Goal: Task Accomplishment & Management: Use online tool/utility

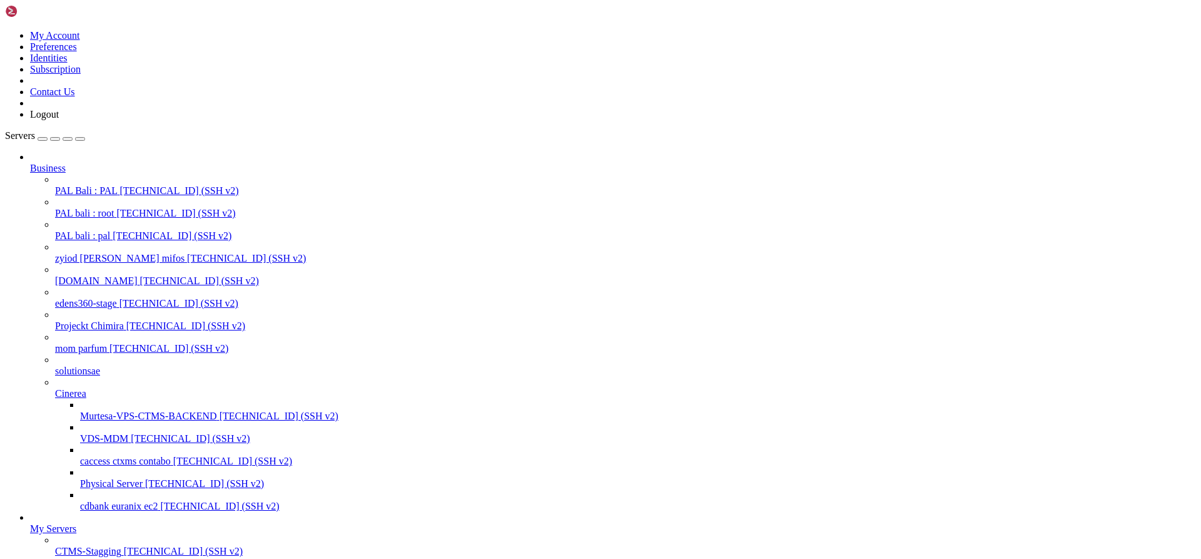
scroll to position [31, 0]
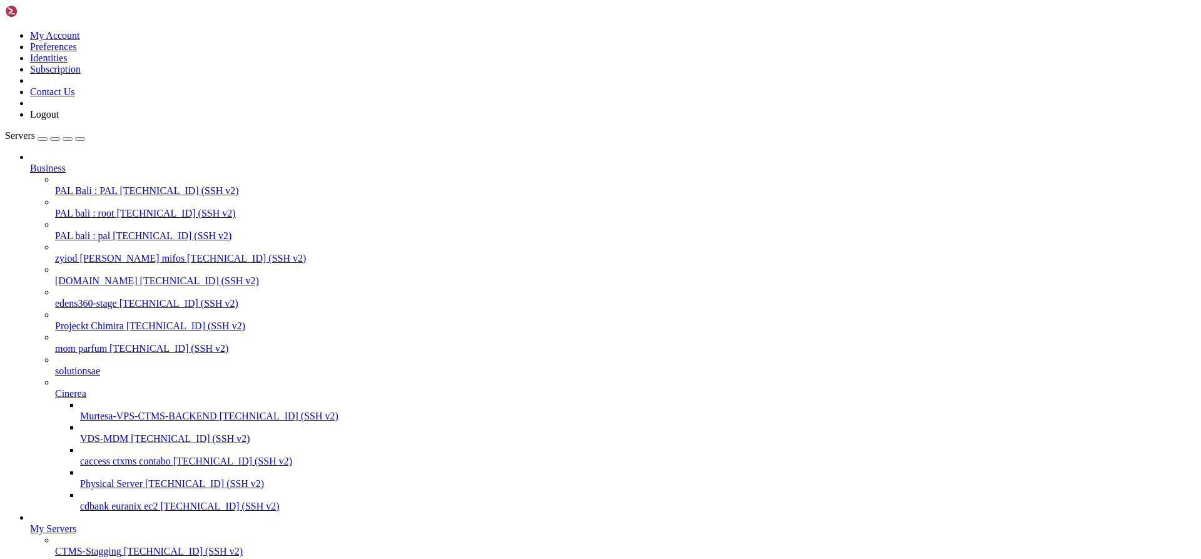
drag, startPoint x: 449, startPoint y: 1647, endPoint x: 13, endPoint y: 1535, distance: 450.7
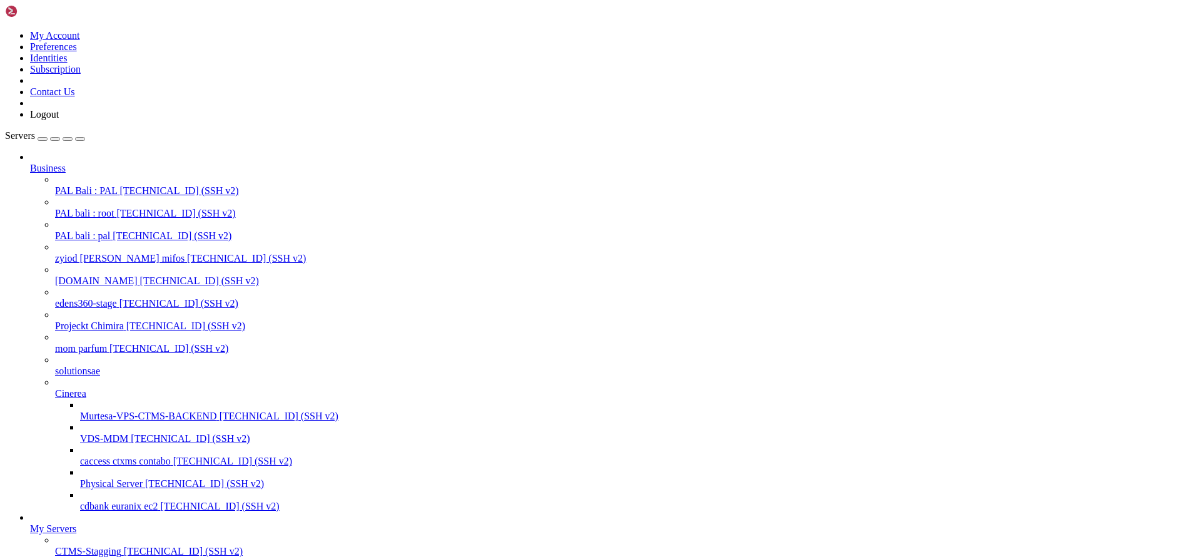
drag, startPoint x: 238, startPoint y: 1497, endPoint x: 394, endPoint y: 1496, distance: 156.4
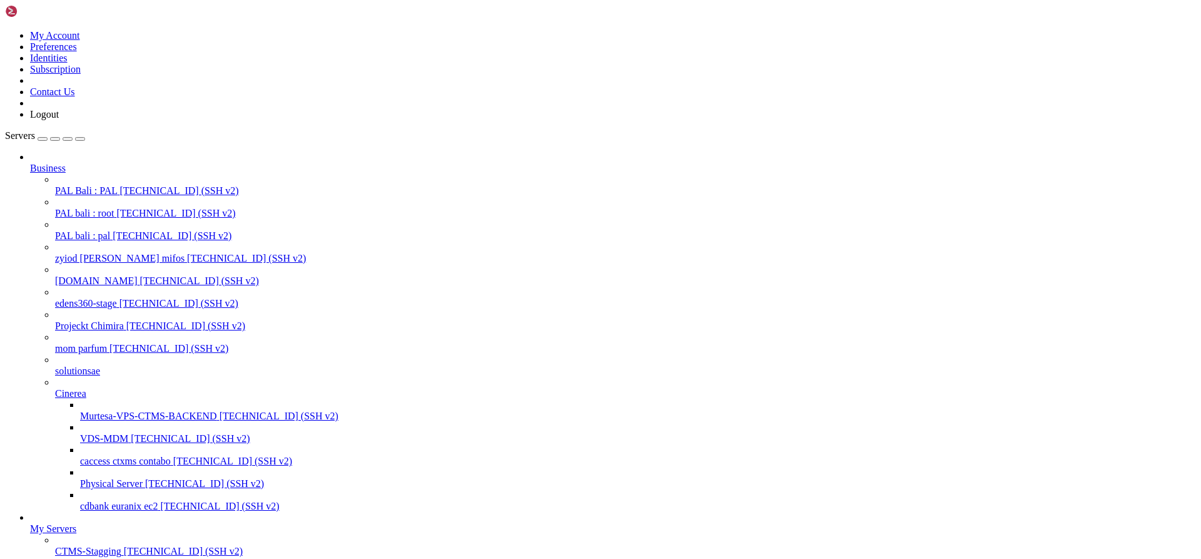
drag, startPoint x: 641, startPoint y: 1453, endPoint x: 11, endPoint y: 1423, distance: 630.0
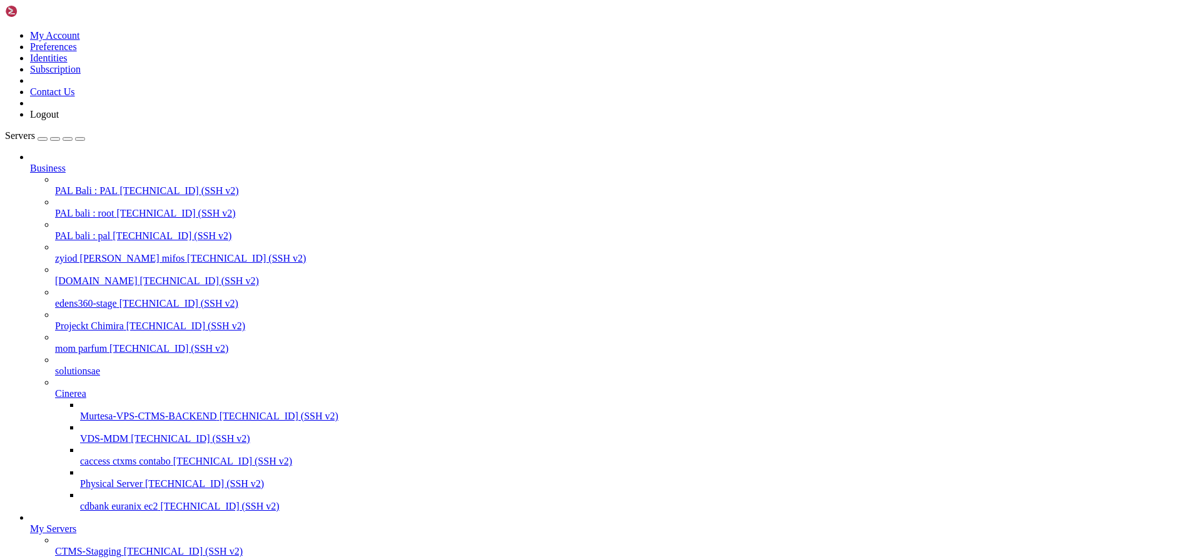
drag, startPoint x: 238, startPoint y: 1526, endPoint x: 395, endPoint y: 1527, distance: 157.0
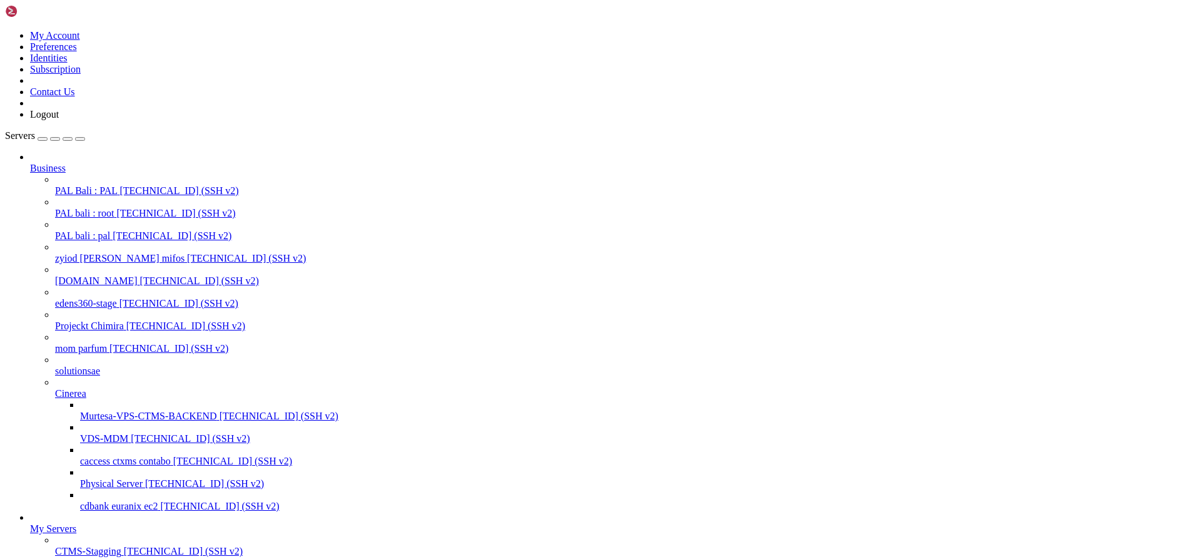
drag, startPoint x: 641, startPoint y: 1523, endPoint x: 9, endPoint y: 1411, distance: 641.5
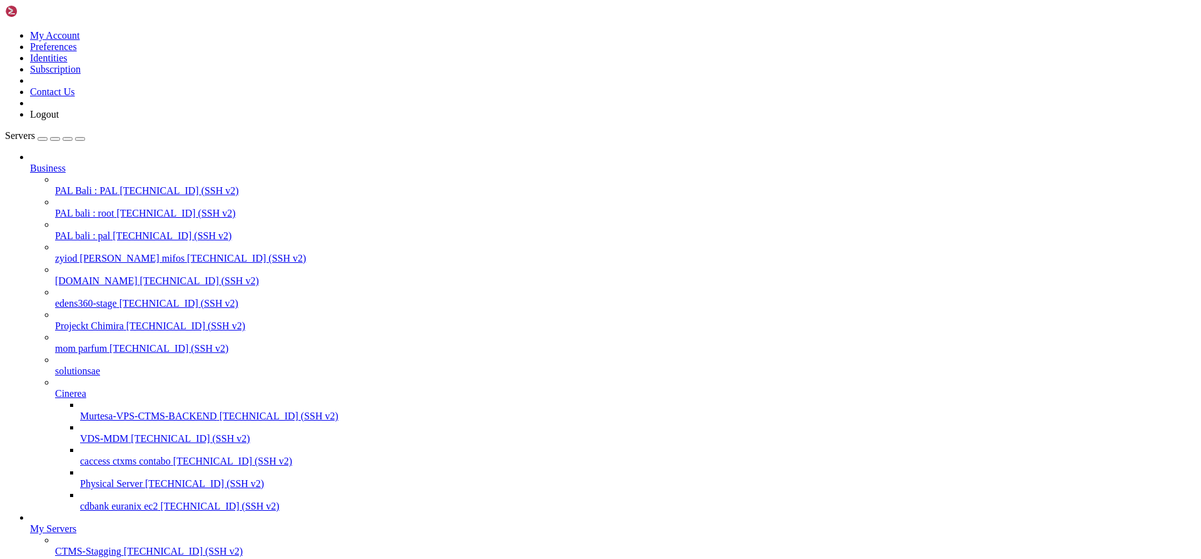
drag, startPoint x: 10, startPoint y: 1408, endPoint x: 227, endPoint y: 1416, distance: 217.2
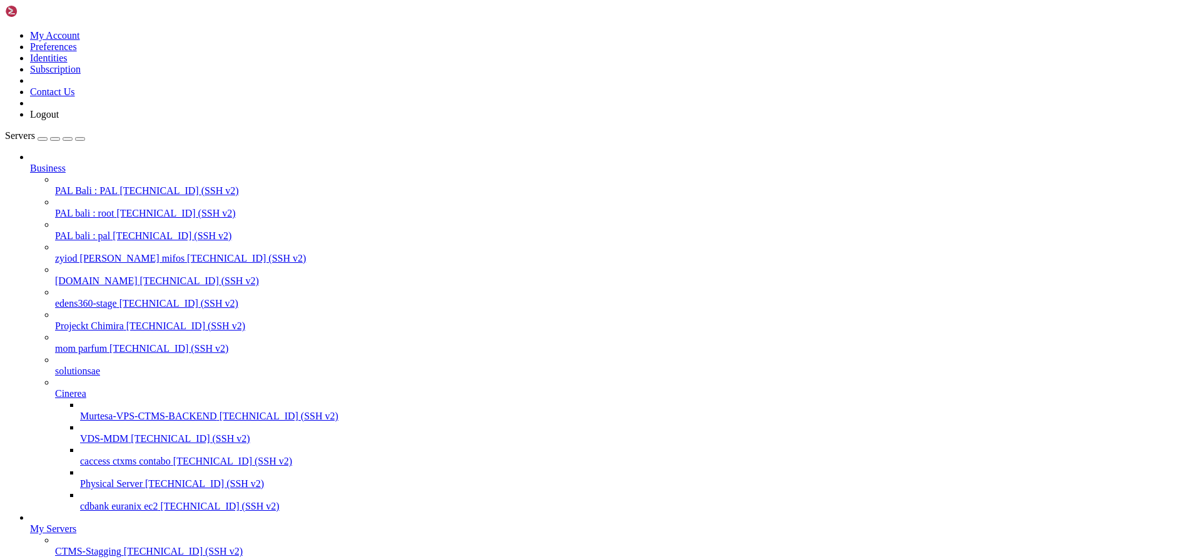
drag, startPoint x: 644, startPoint y: 1524, endPoint x: 28, endPoint y: 1413, distance: 626.7
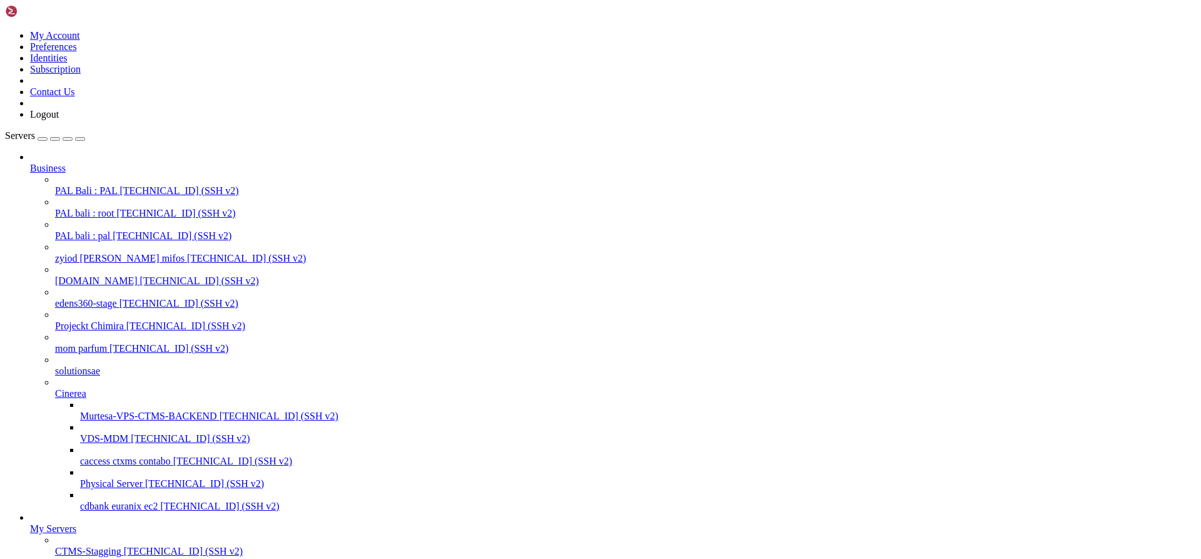
scroll to position [11891, 0]
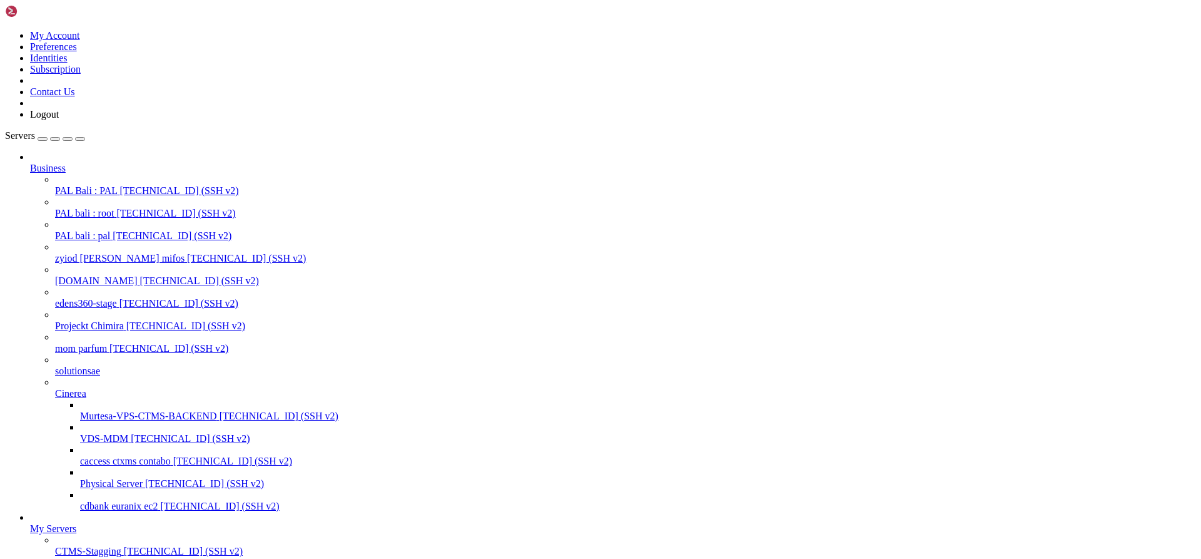
scroll to position [11943, 0]
drag, startPoint x: 640, startPoint y: 1527, endPoint x: 11, endPoint y: 1456, distance: 632.7
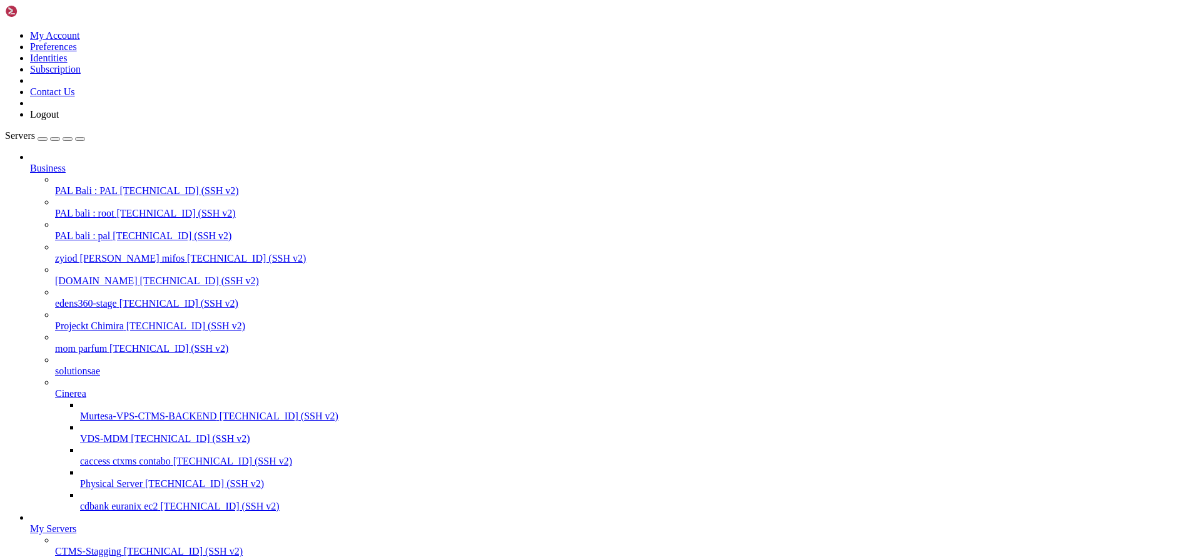
drag, startPoint x: 630, startPoint y: 1526, endPoint x: 11, endPoint y: 1432, distance: 626.2
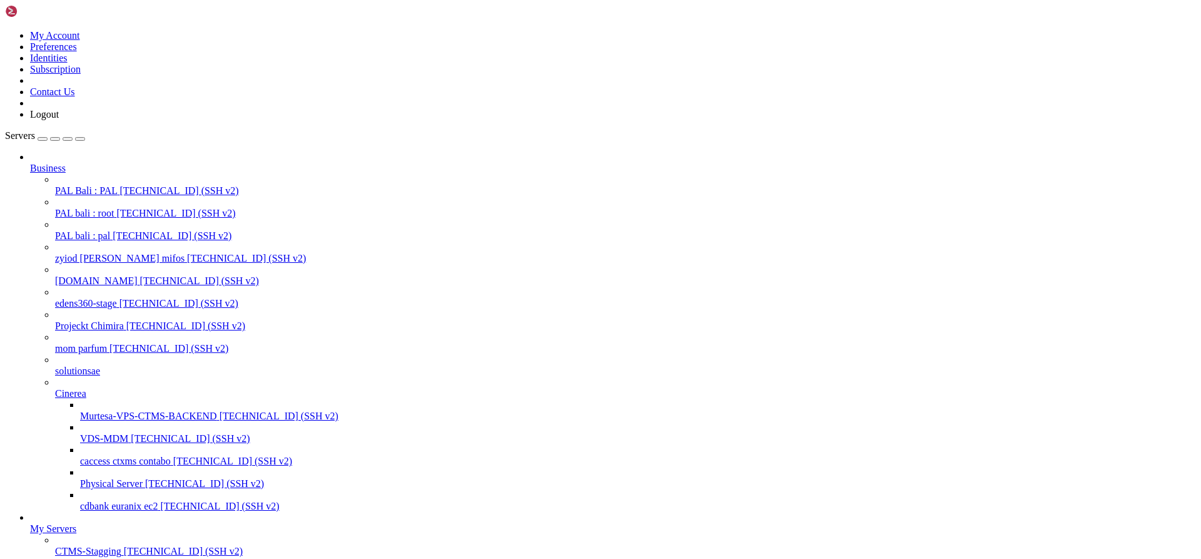
scroll to position [12277, 0]
drag, startPoint x: 637, startPoint y: 1504, endPoint x: 11, endPoint y: 1417, distance: 631.5
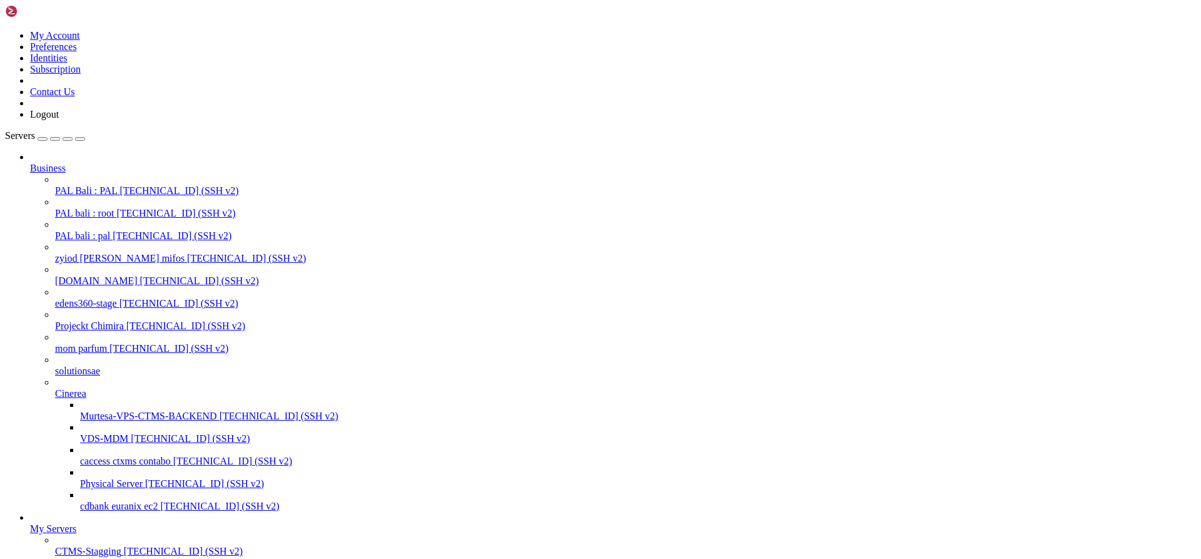
drag, startPoint x: 399, startPoint y: 1518, endPoint x: 13, endPoint y: 1412, distance: 400.8
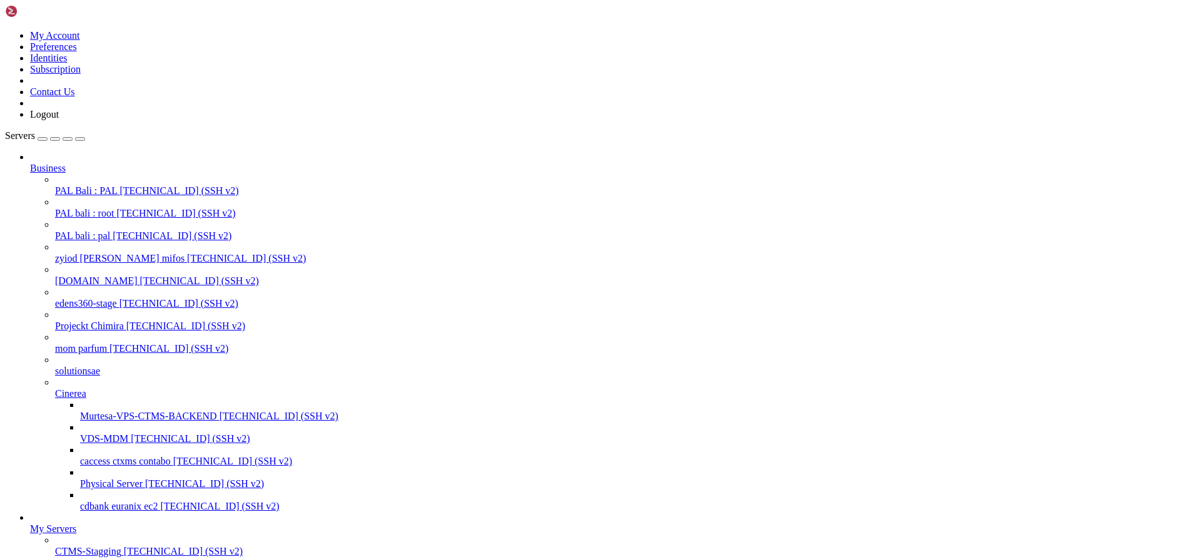
scroll to position [12817, 0]
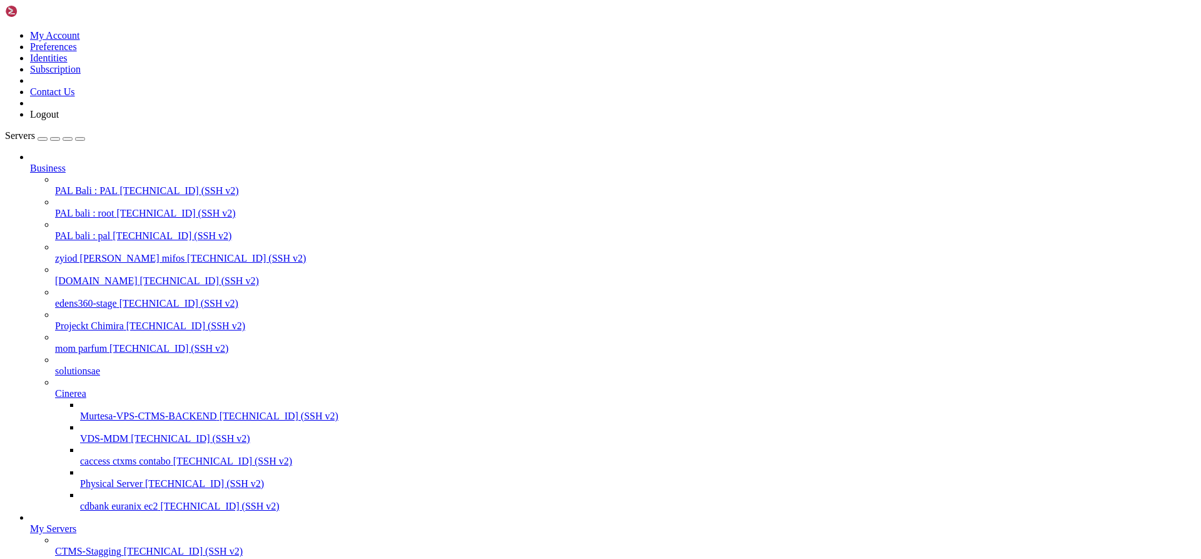
drag, startPoint x: 709, startPoint y: 1479, endPoint x: 11, endPoint y: 1108, distance: 790.2
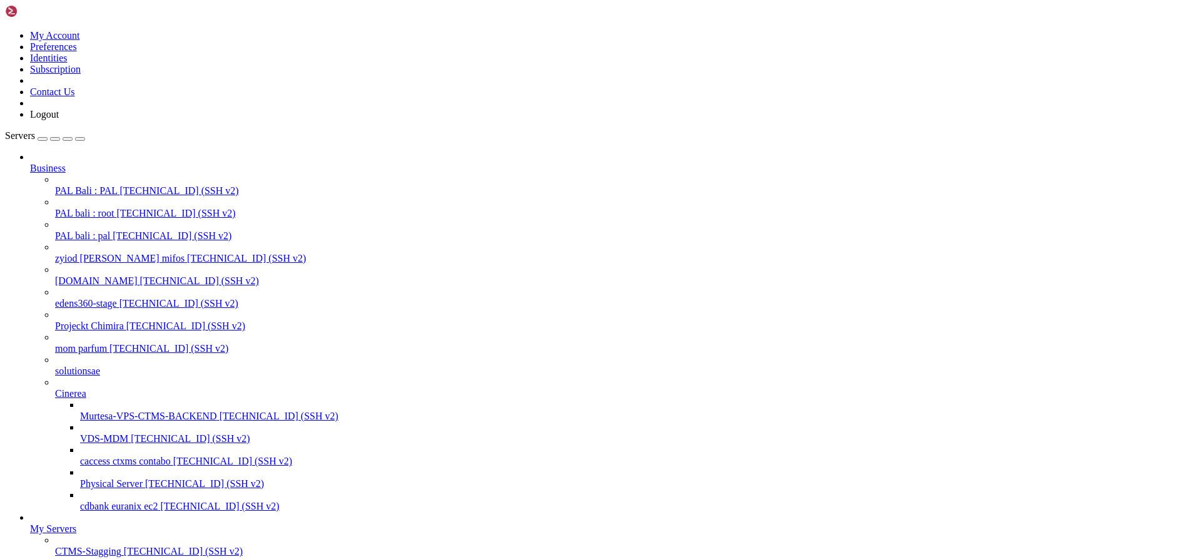
drag, startPoint x: 282, startPoint y: 1637, endPoint x: 11, endPoint y: 1640, distance: 270.9
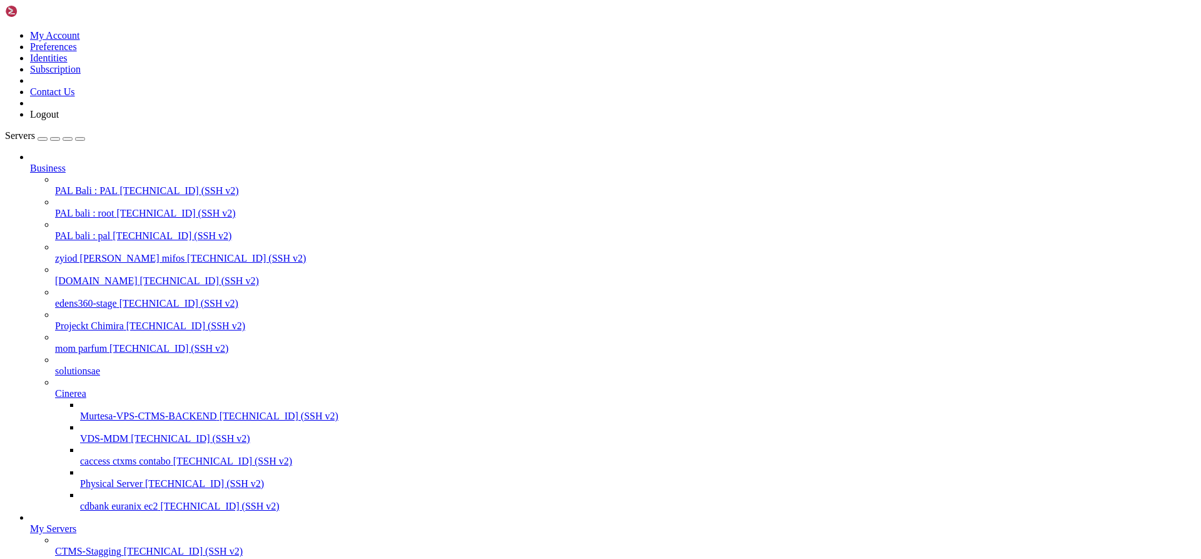
drag, startPoint x: 271, startPoint y: 1528, endPoint x: 13, endPoint y: 1391, distance: 293.0
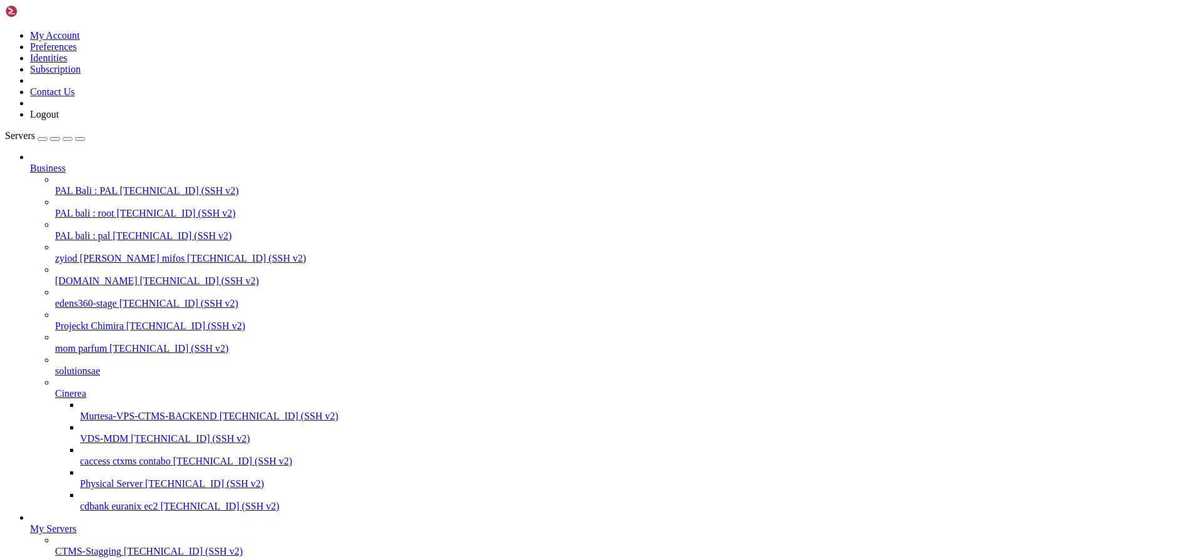
drag, startPoint x: 329, startPoint y: 1513, endPoint x: 337, endPoint y: 1520, distance: 10.7
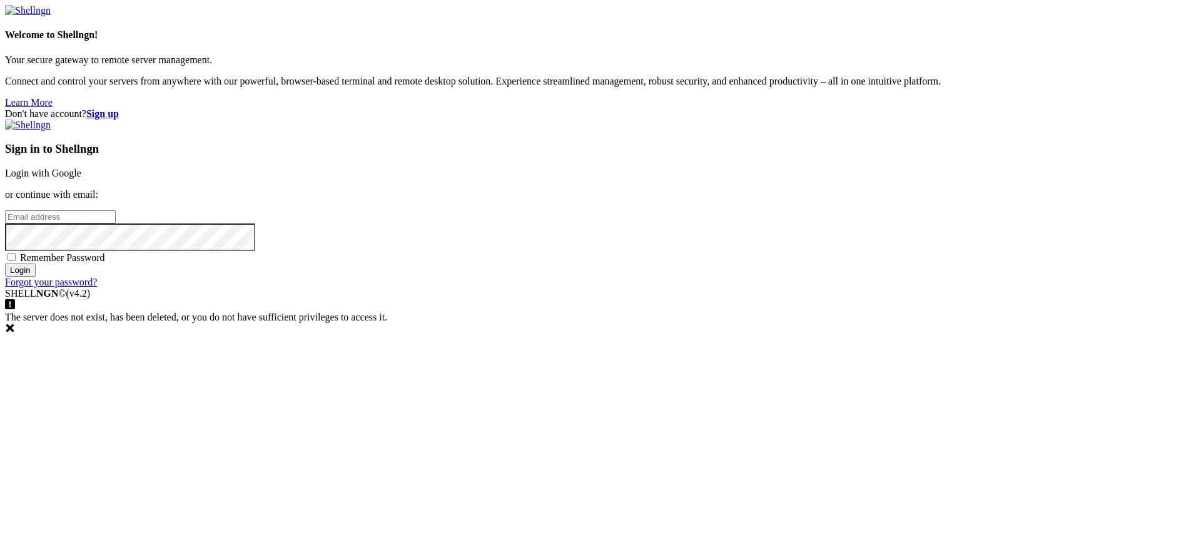
click at [81, 178] on link "Login with Google" at bounding box center [43, 173] width 76 height 11
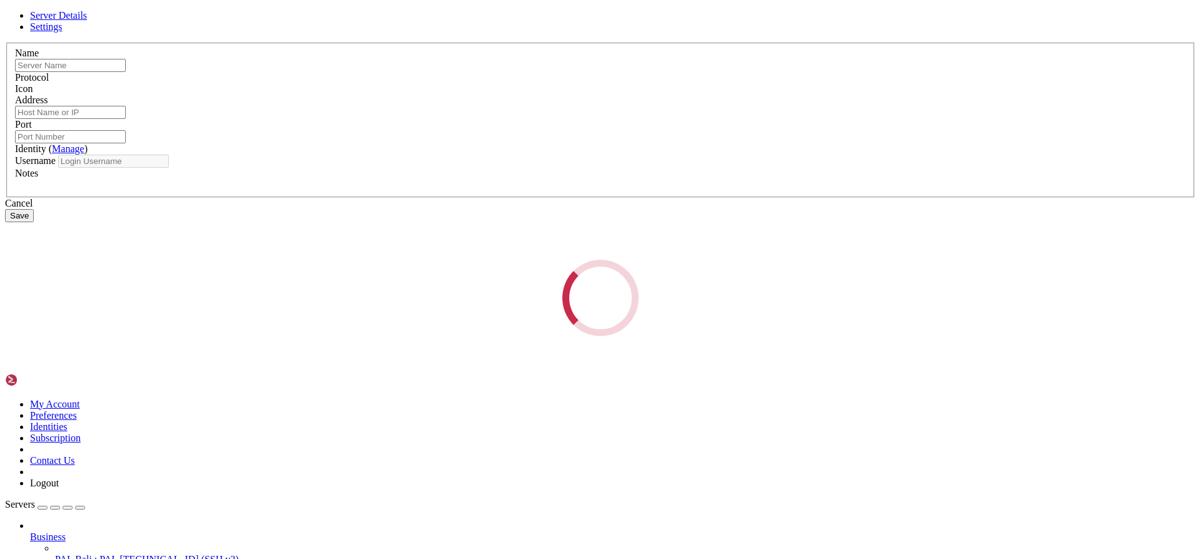
type input "phoenix-contabo 8gb"
type input "[TECHNICAL_ID]"
type input "22"
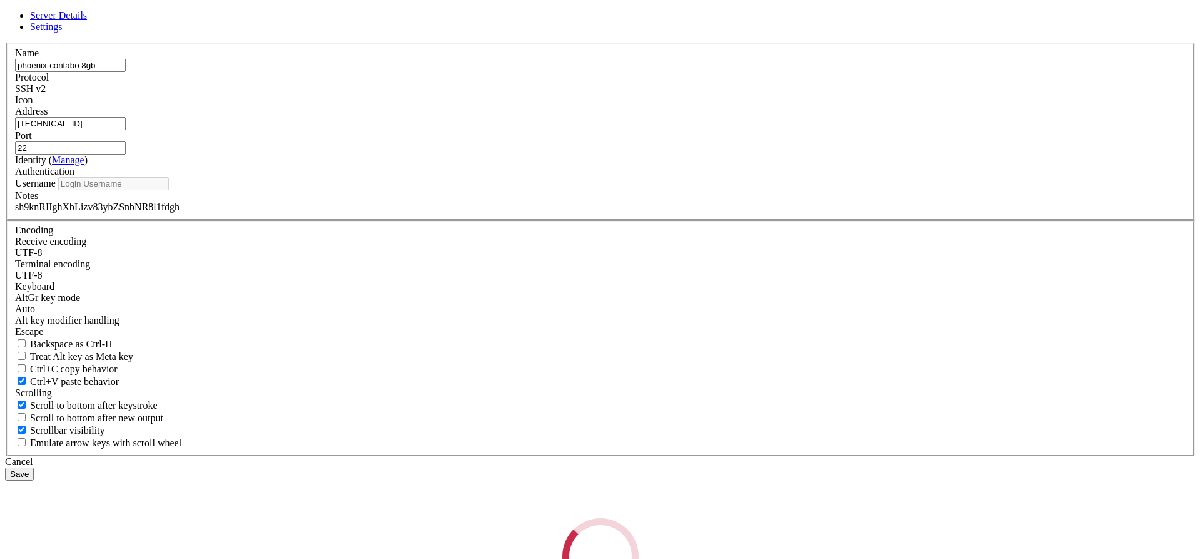
type input "root"
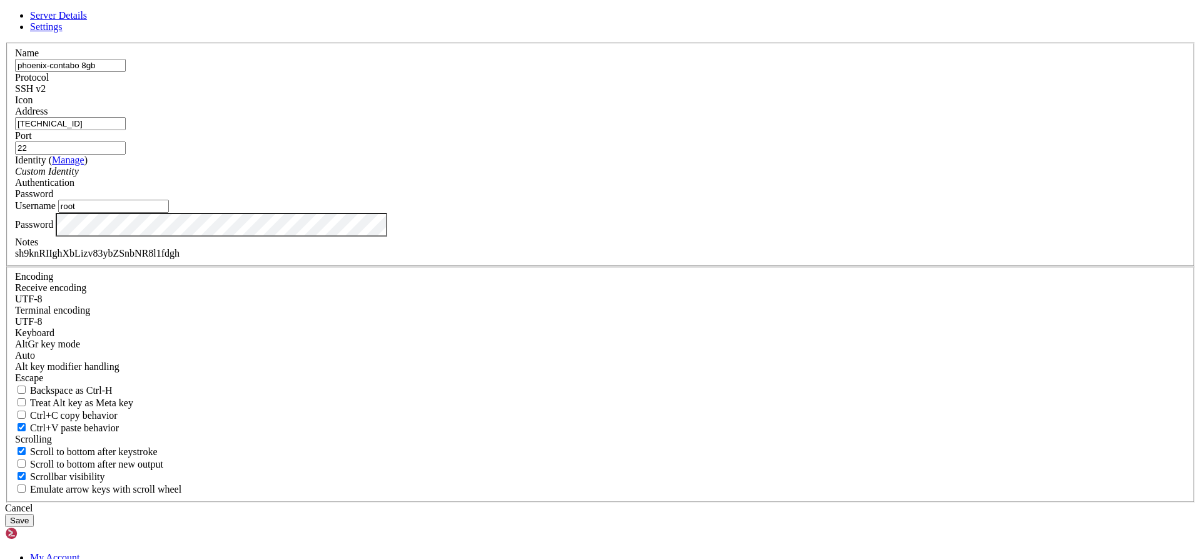
scroll to position [27508, 0]
click at [536, 259] on div "sh9knRIIghXbLizv83ybZSnbNR8l1fdgh" at bounding box center [600, 253] width 1171 height 11
copy div "sh9knRIIghXbLizv83ybZSnbNR8l1fdgh"
click at [686, 502] on div "Cancel" at bounding box center [600, 507] width 1191 height 11
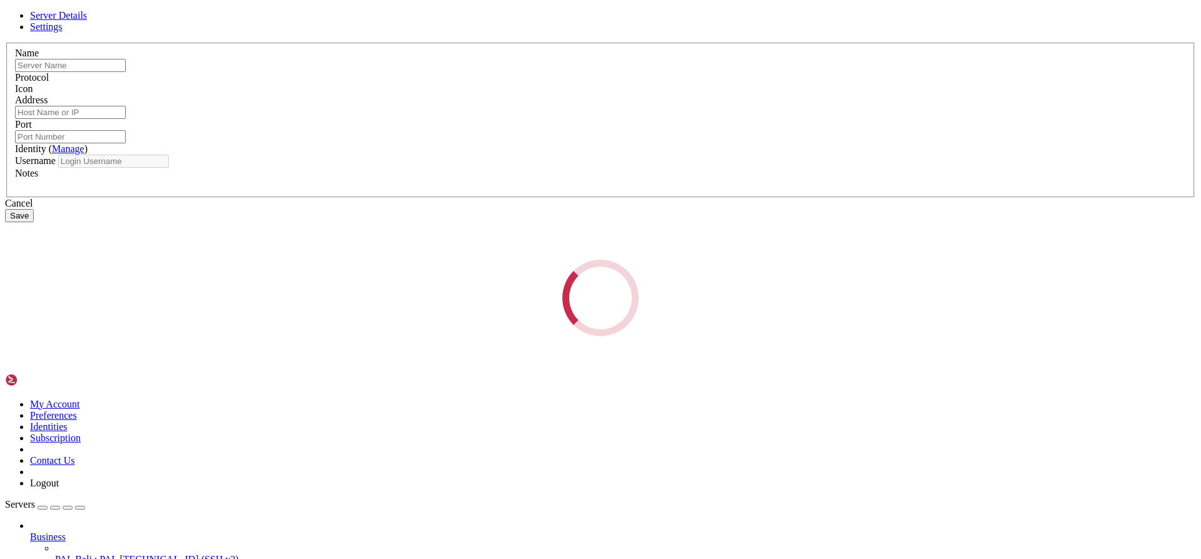
type input "phoenix-contabo 8gb"
type input "[TECHNICAL_ID]"
type input "22"
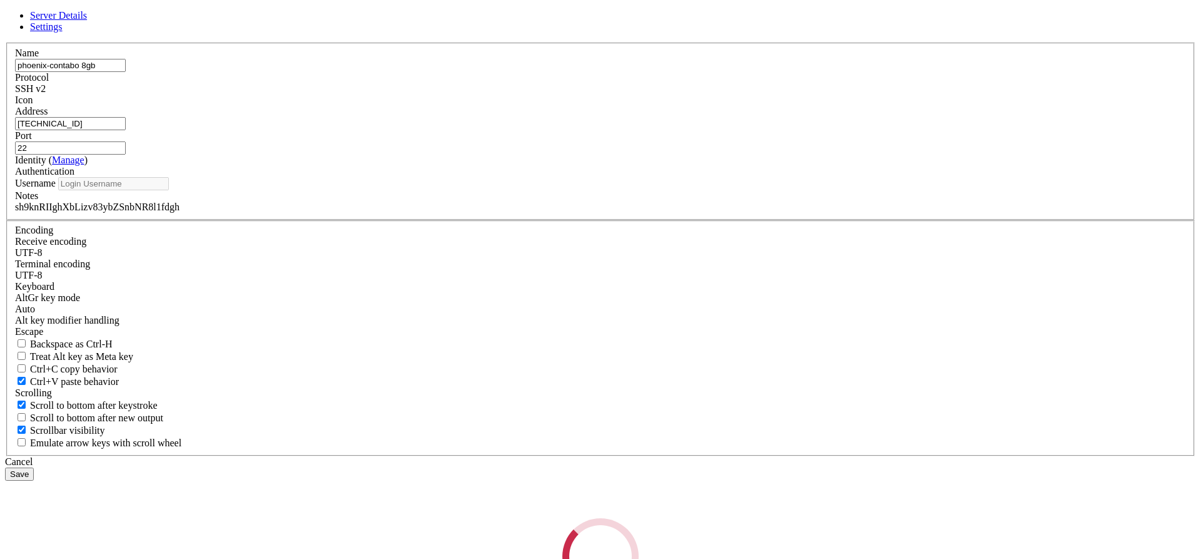
type input "root"
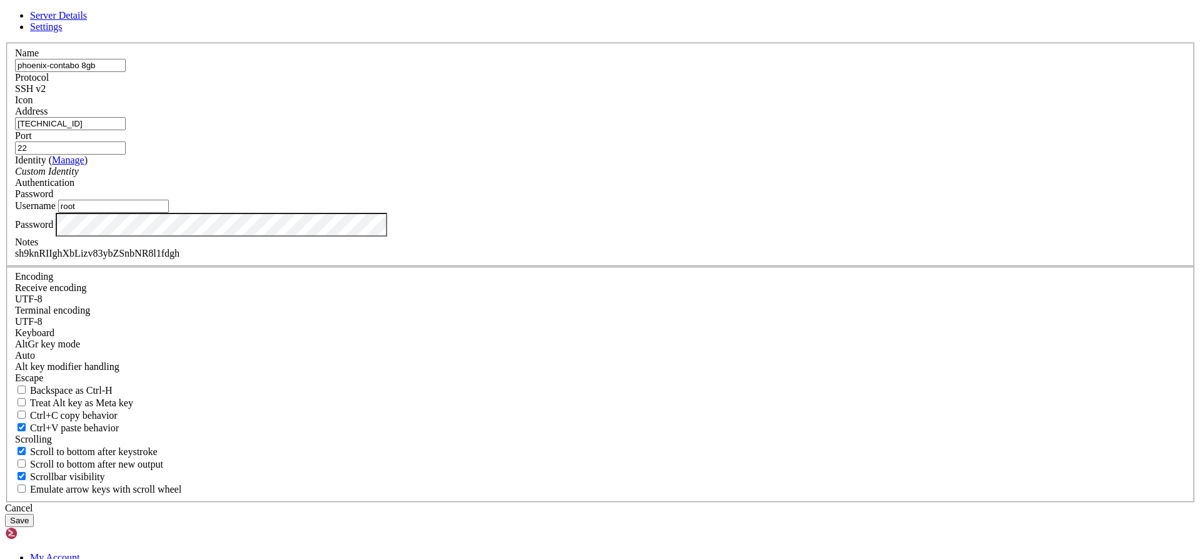
click at [494, 259] on div "sh9knRIIghXbLizv83ybZSnbNR8l1fdgh" at bounding box center [600, 253] width 1171 height 11
copy div "sh9knRIIghXbLizv83ybZSnbNR8l1fdgh"
click at [702, 502] on div "Cancel" at bounding box center [600, 507] width 1191 height 11
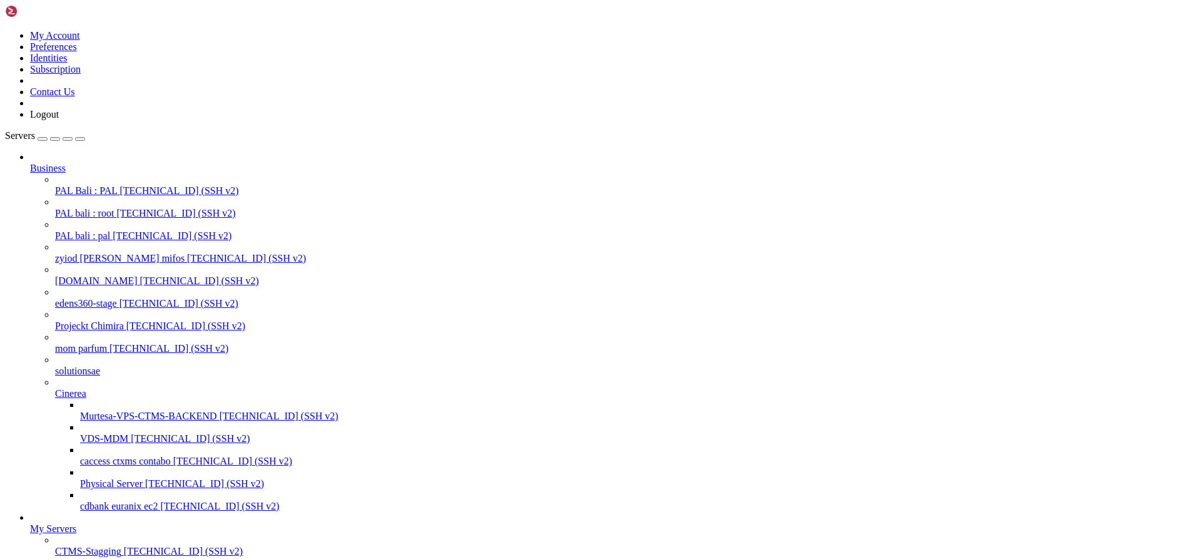
drag, startPoint x: 41, startPoint y: 1629, endPoint x: 33, endPoint y: 1566, distance: 63.7
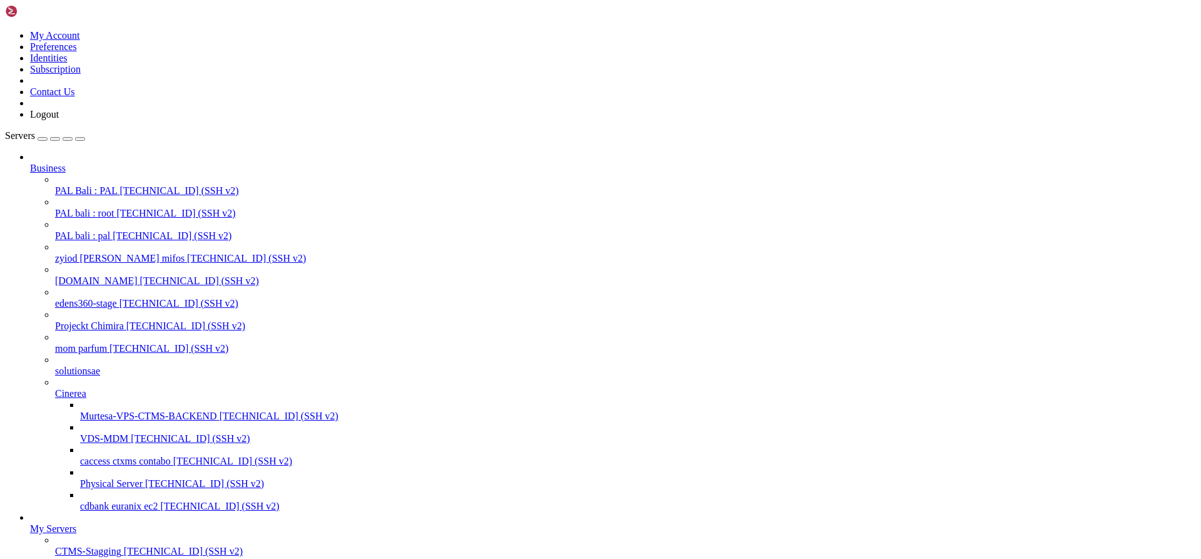
scroll to position [48460, 0]
drag, startPoint x: 19, startPoint y: 1398, endPoint x: 12, endPoint y: 1203, distance: 195.3
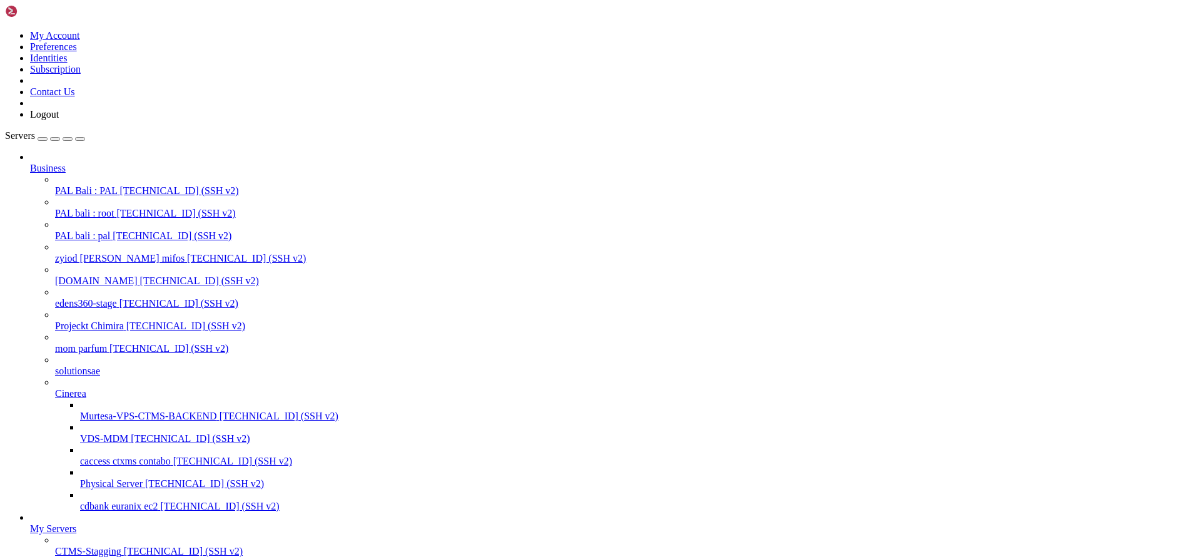
scroll to position [48471, 0]
drag, startPoint x: 499, startPoint y: 1224, endPoint x: 72, endPoint y: 1205, distance: 427.0
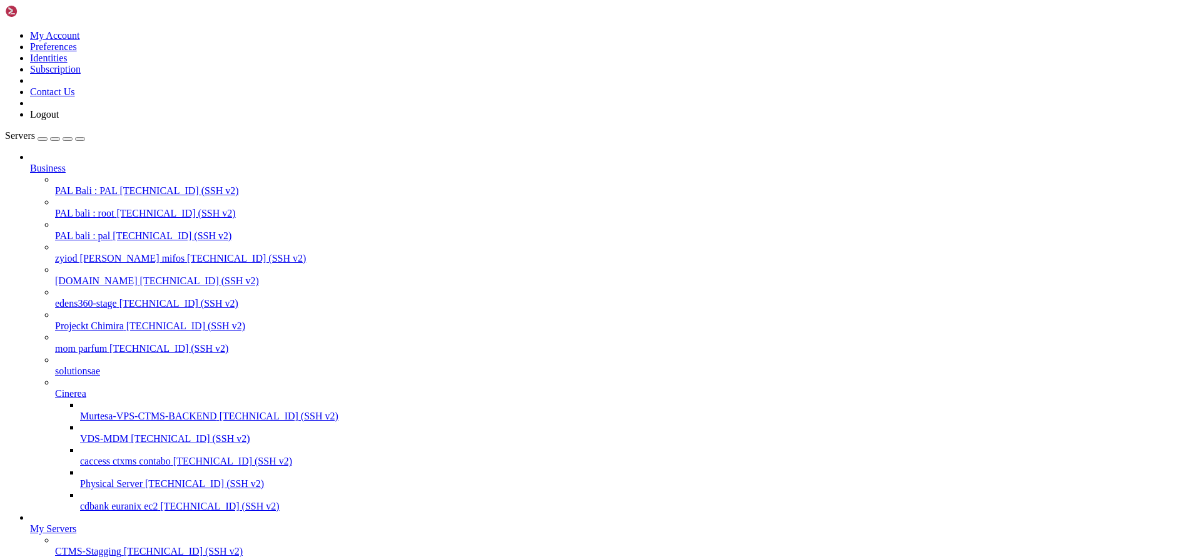
drag, startPoint x: 326, startPoint y: 1236, endPoint x: 11, endPoint y: 1202, distance: 316.4
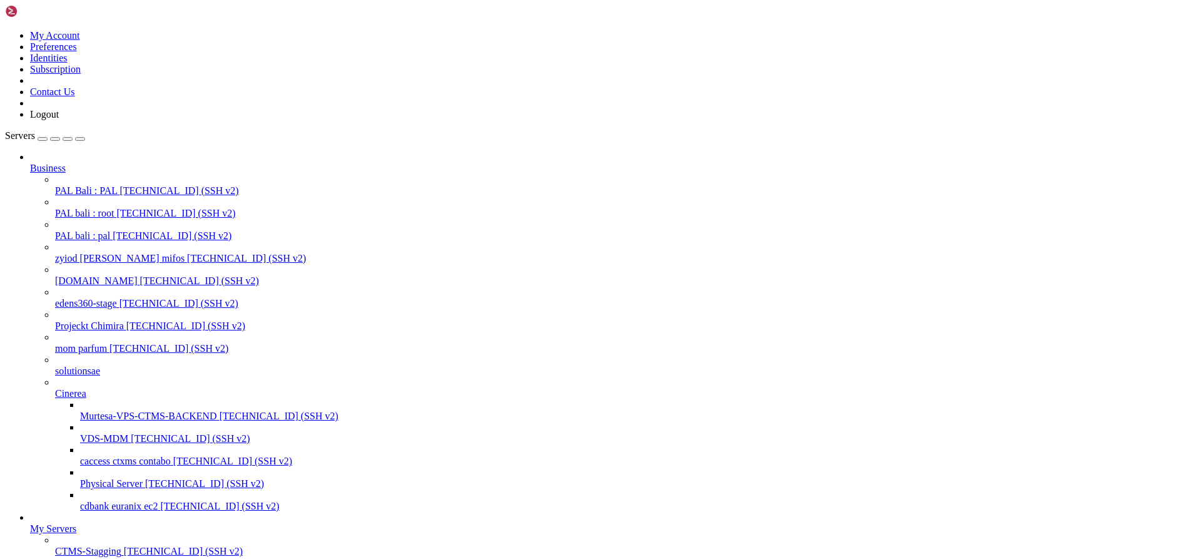
drag, startPoint x: 217, startPoint y: 1245, endPoint x: 48, endPoint y: 1247, distance: 169.5
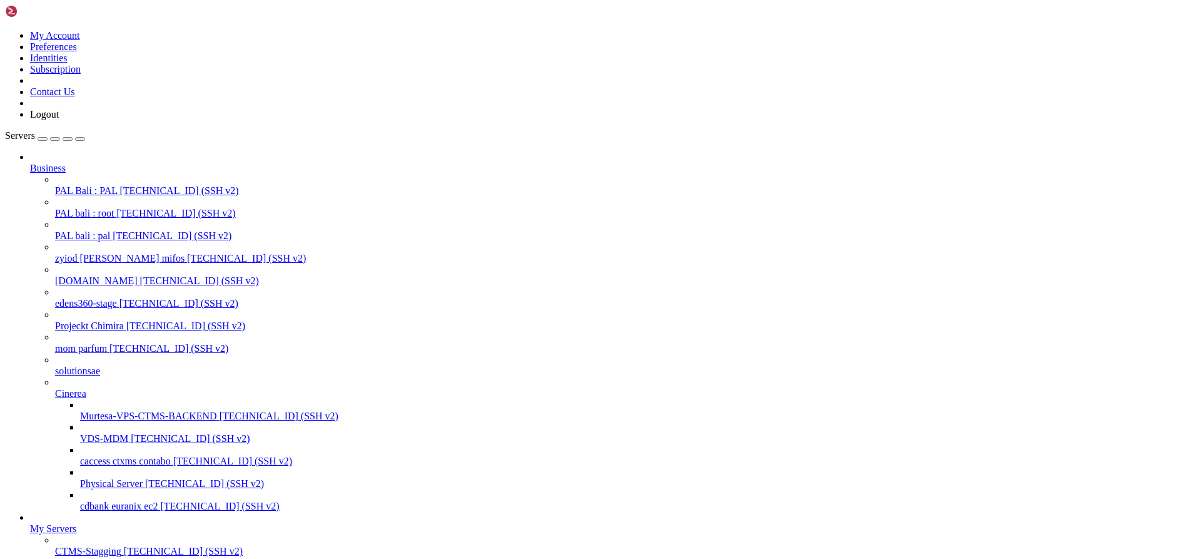
scroll to position [50728, 0]
